Goal: Navigation & Orientation: Find specific page/section

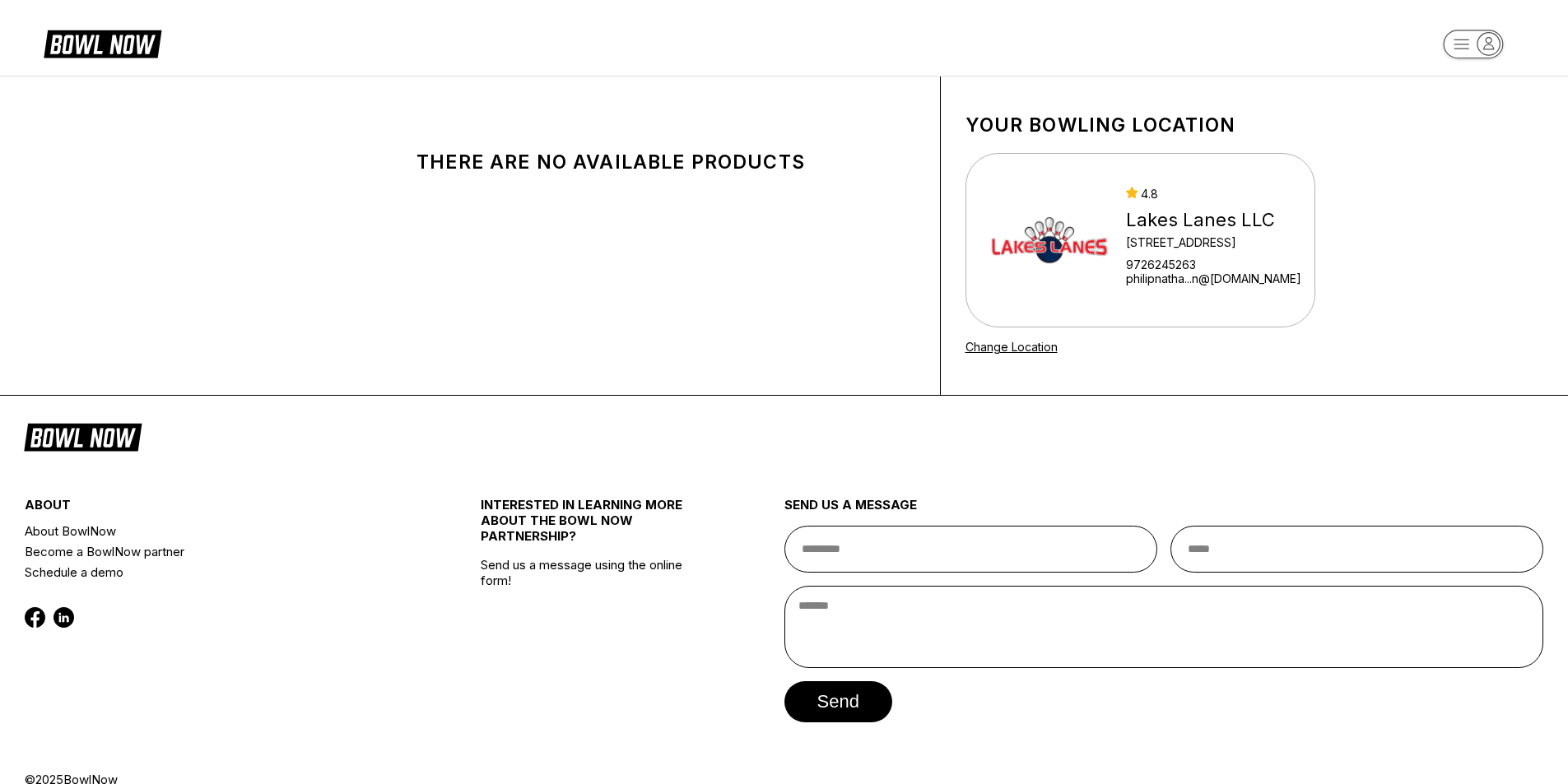
click at [1453, 51] on rect "button" at bounding box center [1473, 45] width 60 height 29
click at [1034, 345] on link "Change Location" at bounding box center [1011, 346] width 92 height 14
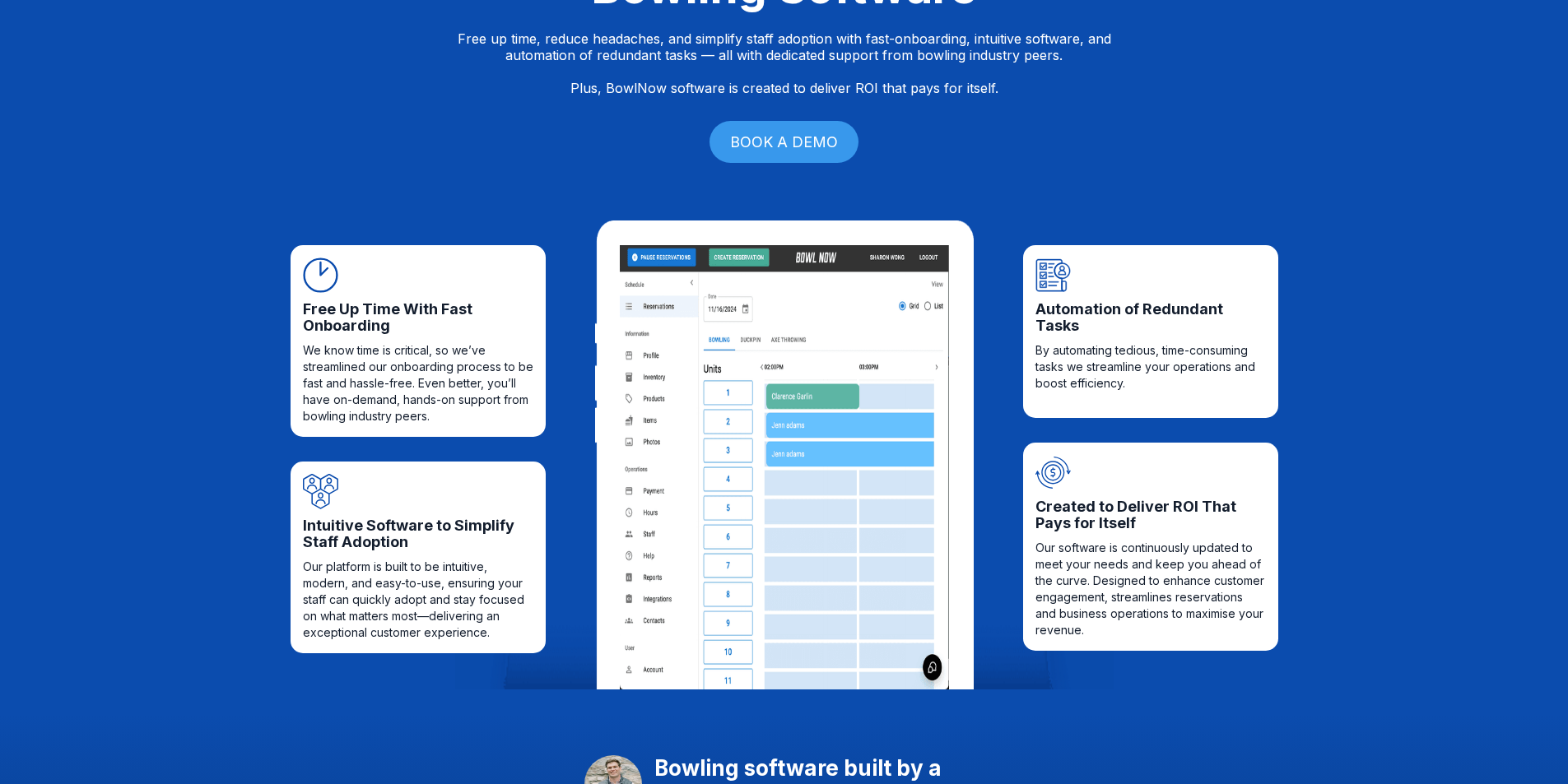
scroll to position [576, 0]
